Goal: Task Accomplishment & Management: Use online tool/utility

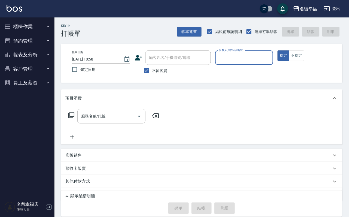
click at [42, 28] on button "櫃檯作業" at bounding box center [27, 27] width 50 height 14
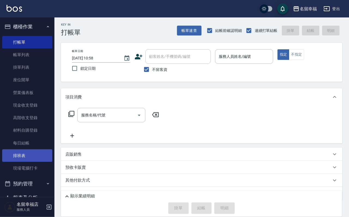
scroll to position [32, 0]
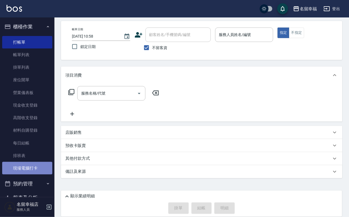
click at [43, 175] on link "現場電腦打卡" at bounding box center [27, 168] width 50 height 13
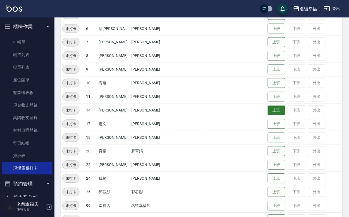
scroll to position [164, 0]
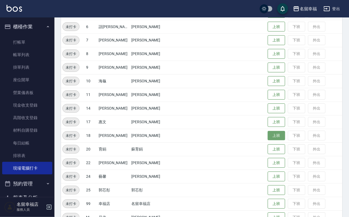
click at [273, 137] on button "上班" at bounding box center [276, 136] width 17 height 10
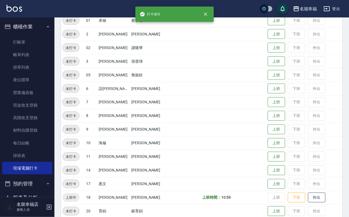
scroll to position [82, 0]
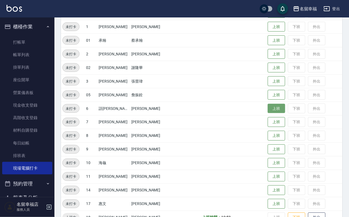
click at [273, 110] on button "上班" at bounding box center [276, 109] width 17 height 10
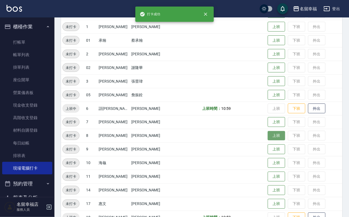
click at [272, 136] on button "上班" at bounding box center [276, 136] width 17 height 10
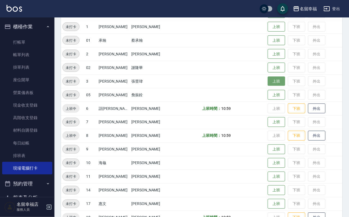
click at [277, 81] on button "上班" at bounding box center [276, 82] width 17 height 10
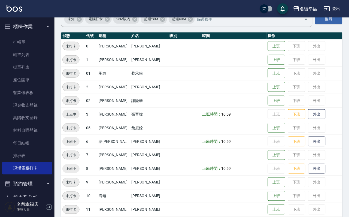
scroll to position [0, 0]
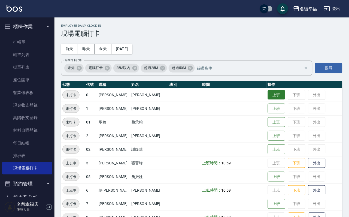
click at [268, 97] on button "上班" at bounding box center [276, 95] width 17 height 10
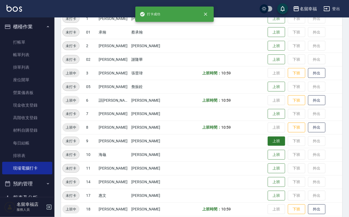
scroll to position [123, 0]
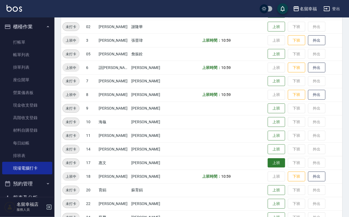
click at [274, 167] on button "上班" at bounding box center [276, 163] width 17 height 10
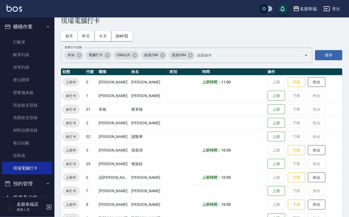
scroll to position [0, 0]
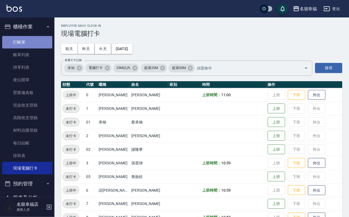
click at [33, 45] on link "打帳單" at bounding box center [27, 42] width 50 height 13
